Goal: Transaction & Acquisition: Purchase product/service

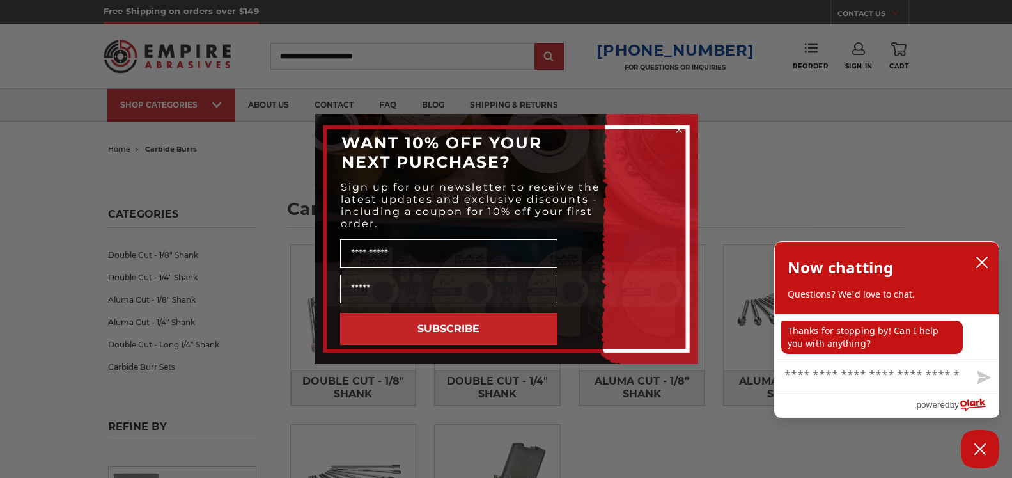
click at [678, 127] on circle "Close dialog" at bounding box center [679, 130] width 12 height 12
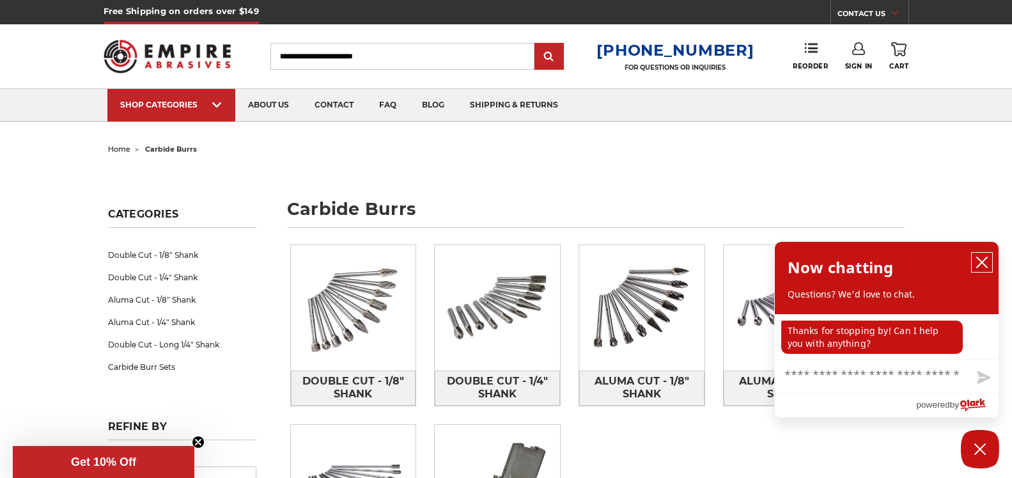
click at [982, 260] on icon "close chatbox" at bounding box center [982, 262] width 13 height 13
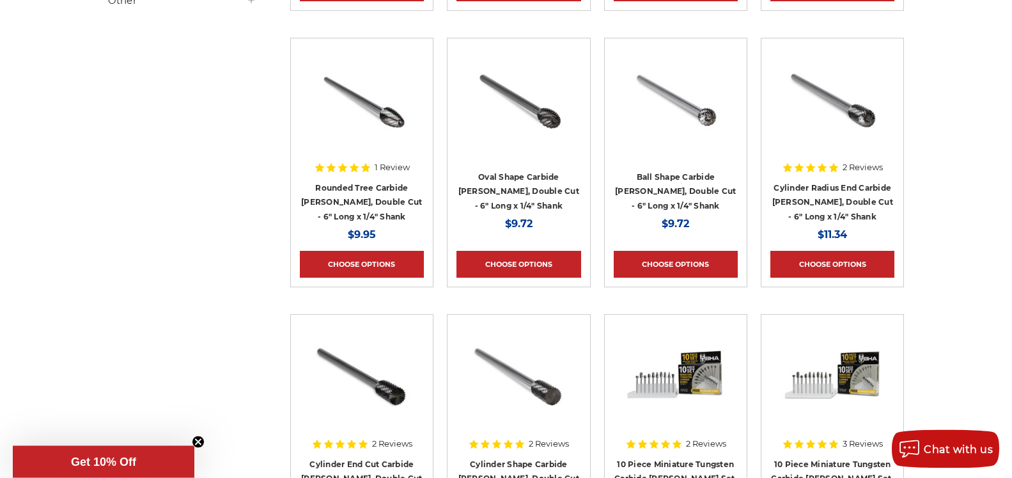
scroll to position [870, 0]
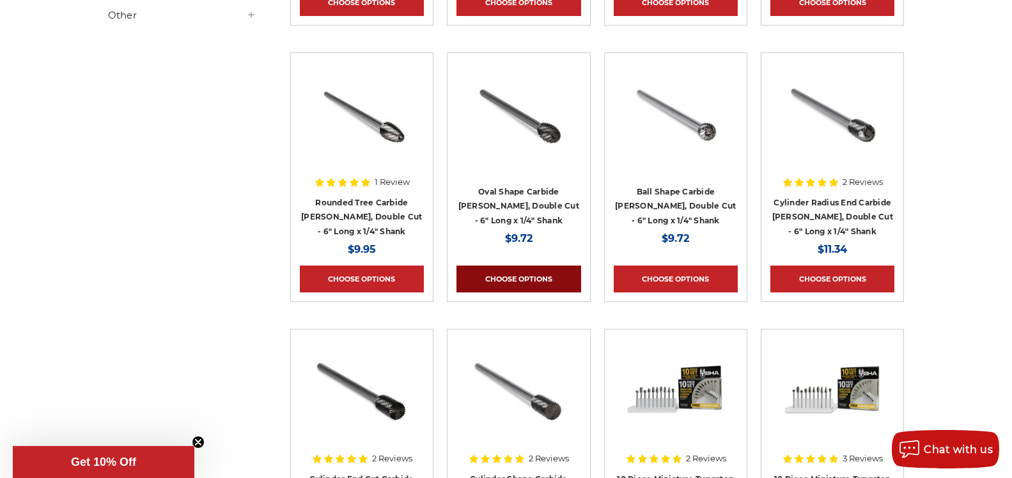
click at [517, 277] on link "Choose Options" at bounding box center [519, 278] width 124 height 27
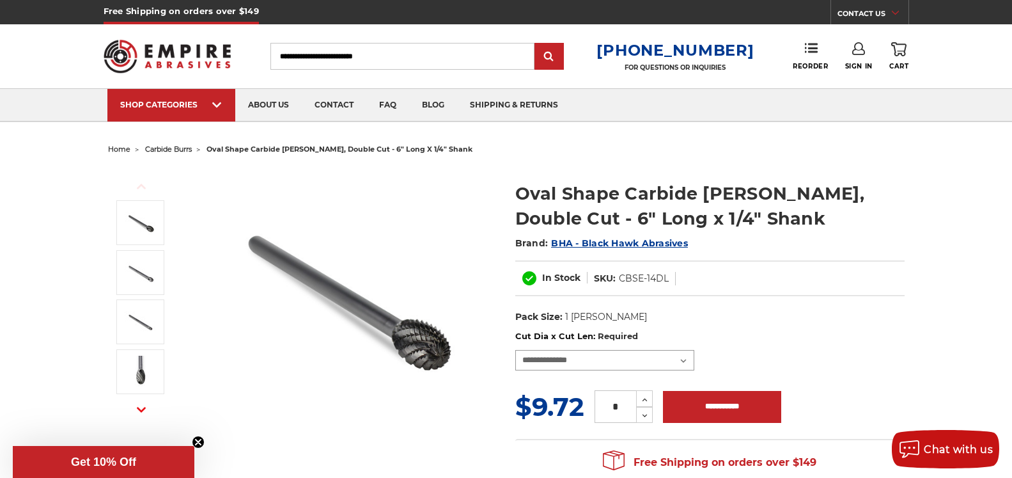
click at [515, 350] on select "**********" at bounding box center [604, 360] width 179 height 20
click at [725, 314] on dl "UPC: Pack Size: 1 Burr Shape: Oval / Egg Cut: Double Shank Diameter: 1/4" Mater…" at bounding box center [709, 316] width 389 height 27
